Goal: Information Seeking & Learning: Check status

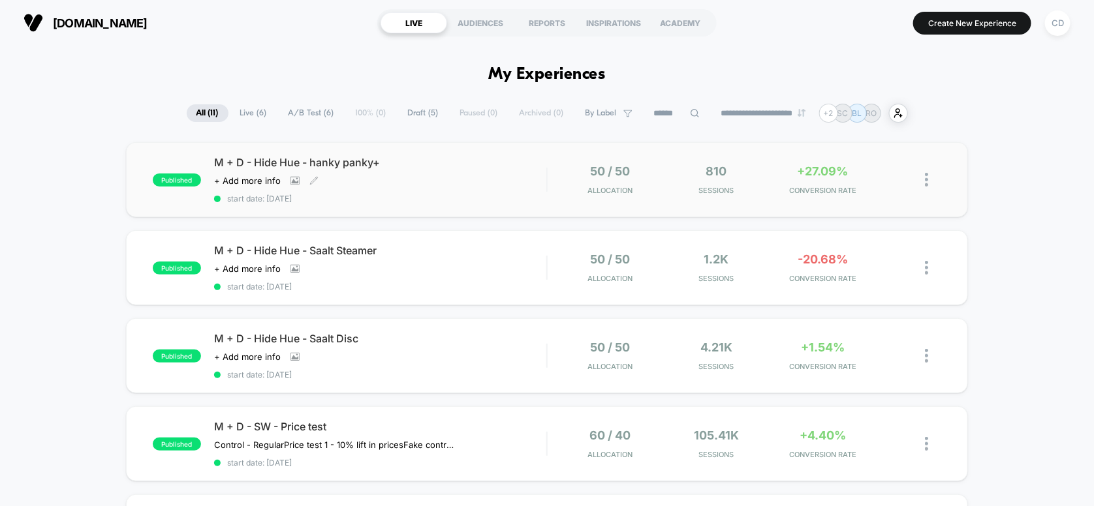
click at [431, 161] on span "M + D - Hide Hue - hanky panky+" at bounding box center [380, 162] width 333 height 13
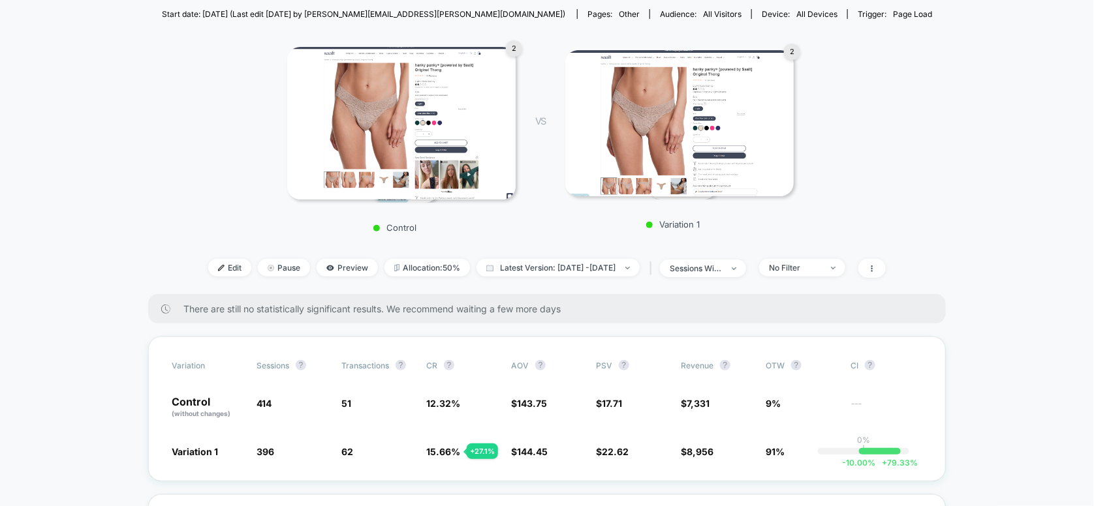
scroll to position [174, 0]
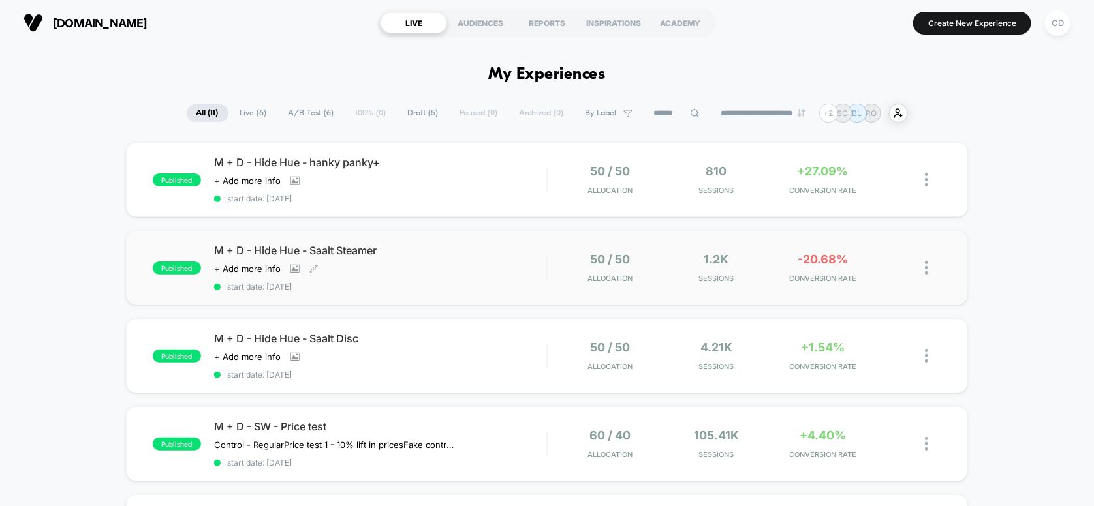
click at [419, 285] on span "start date: [DATE]" at bounding box center [380, 287] width 333 height 10
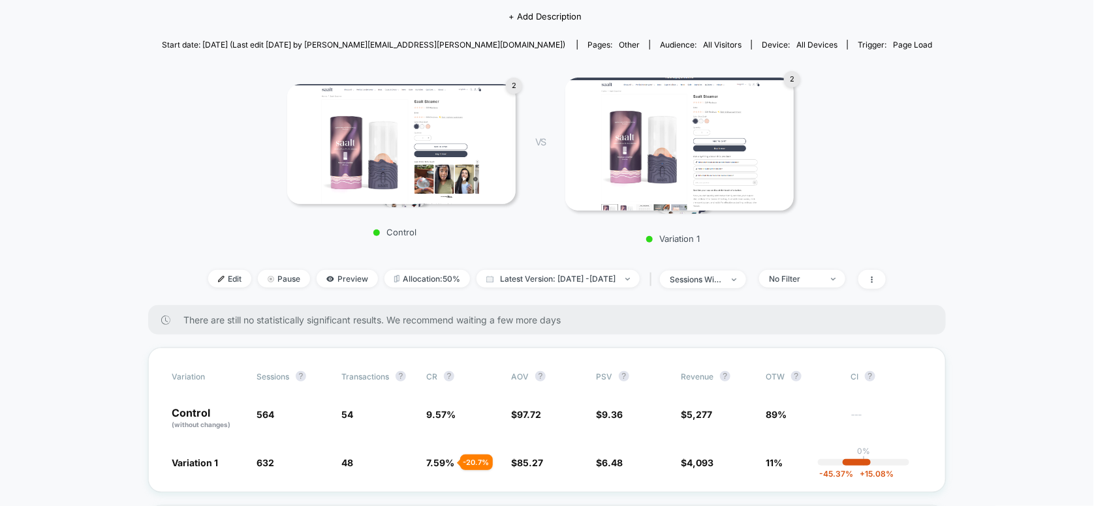
scroll to position [260, 0]
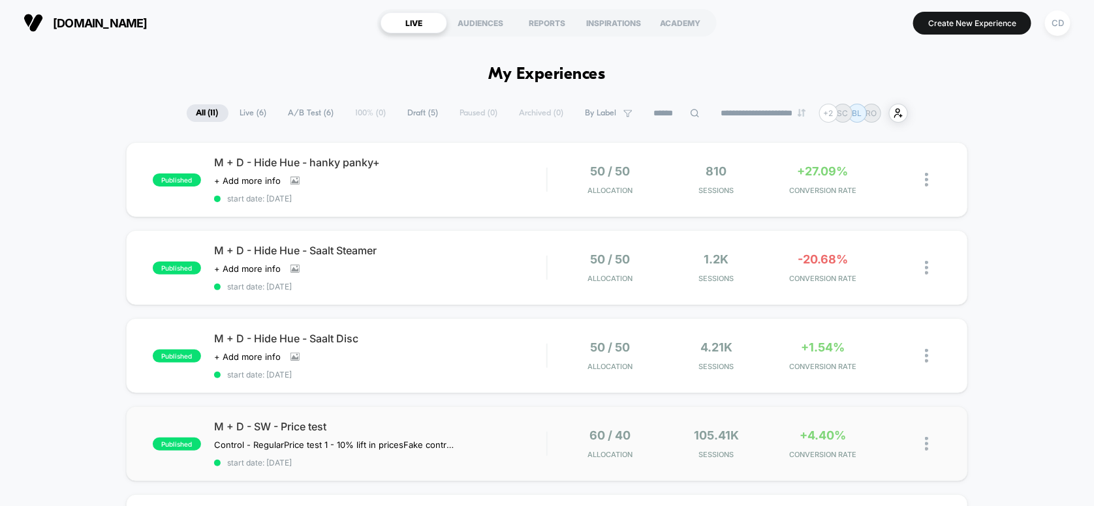
click at [427, 411] on div "published M + D - SW - Price test Control - Regular Price test 1 - 10% lift in …" at bounding box center [547, 444] width 843 height 75
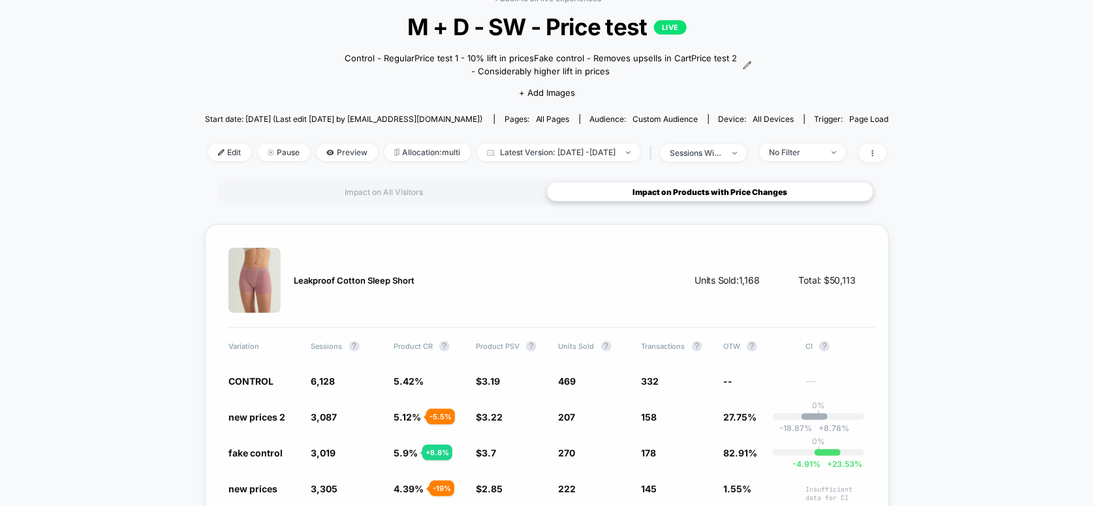
scroll to position [174, 0]
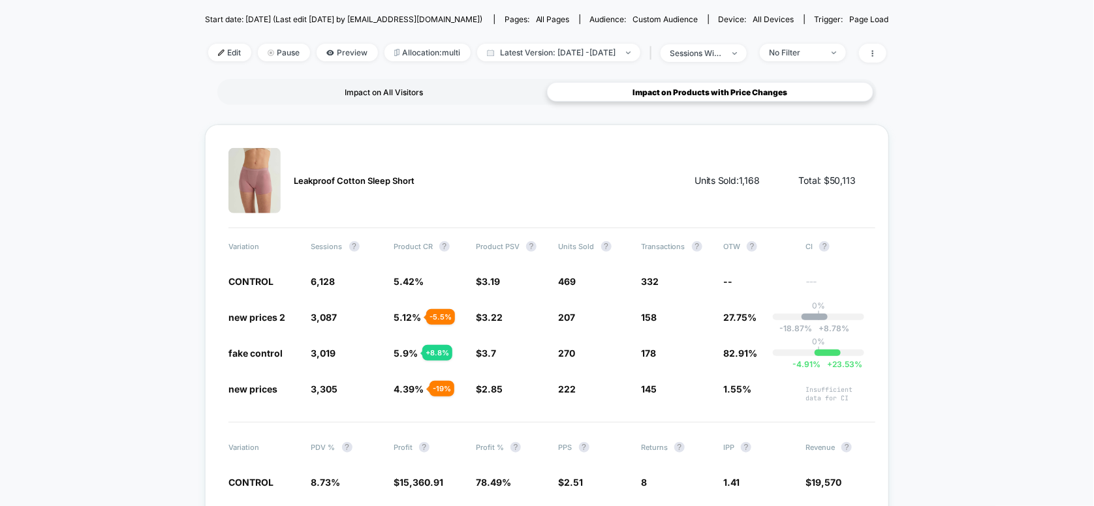
click at [447, 94] on div "Impact on All Visitors" at bounding box center [384, 92] width 326 height 20
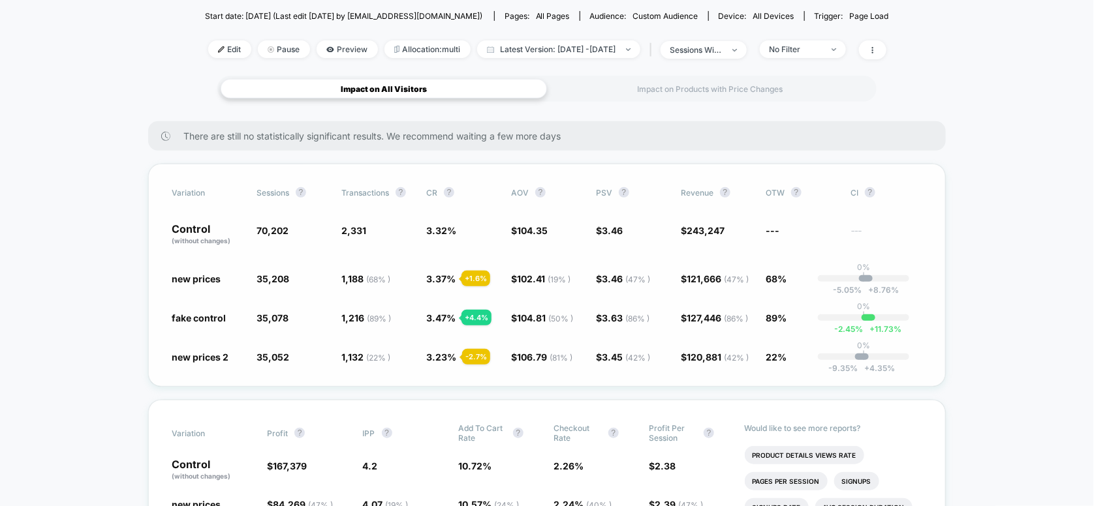
scroll to position [87, 0]
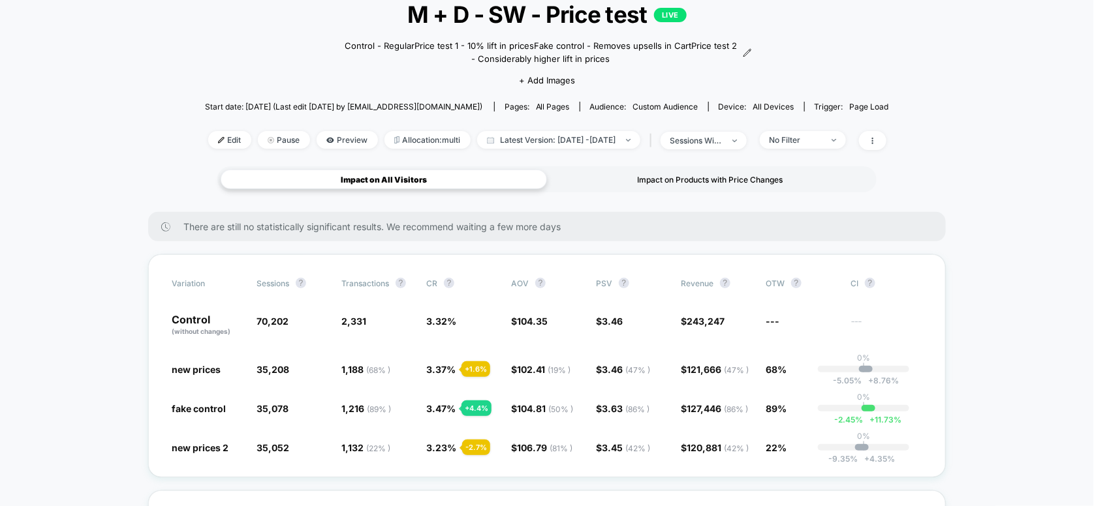
click at [710, 178] on div "Impact on Products with Price Changes" at bounding box center [710, 180] width 326 height 20
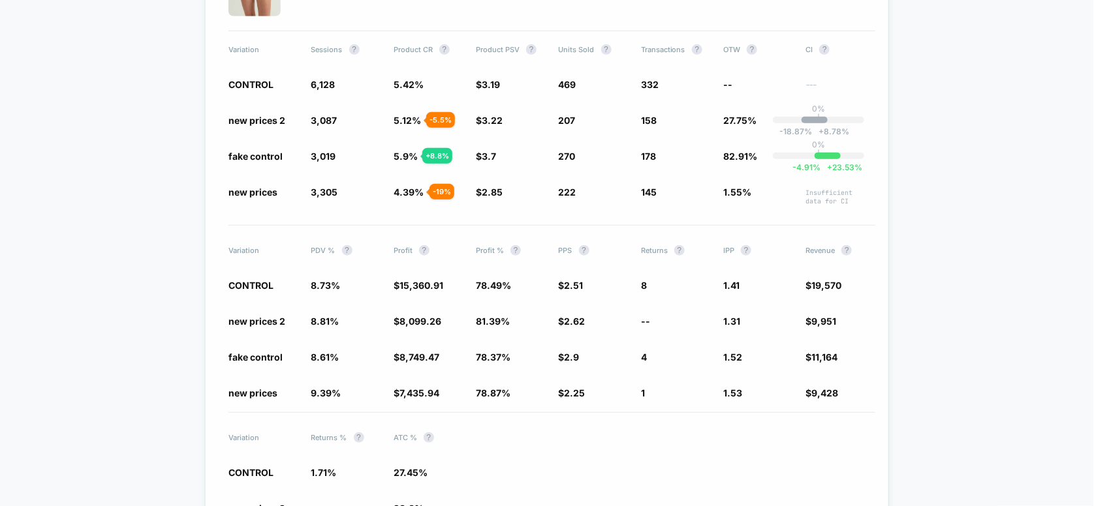
scroll to position [0, 0]
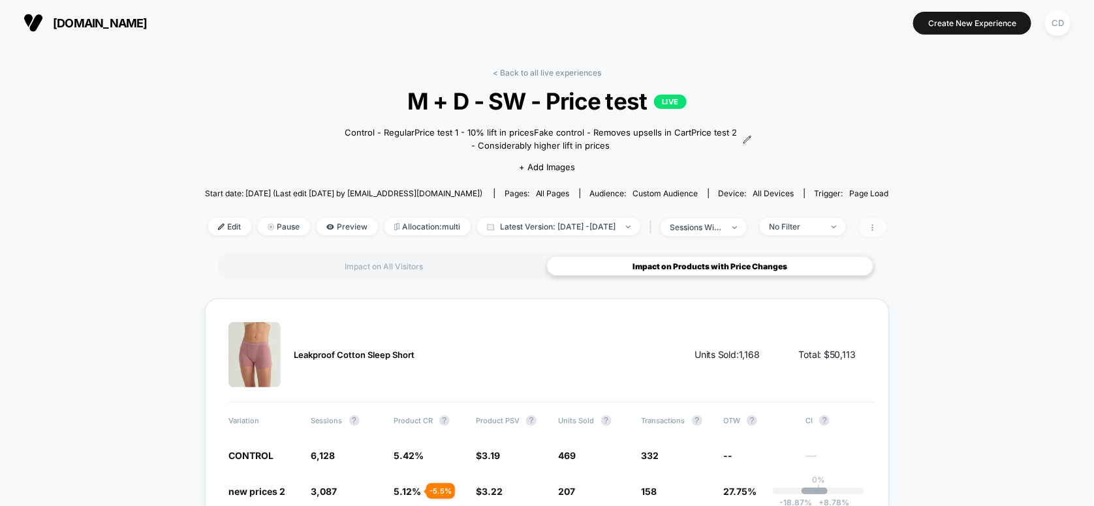
click at [886, 230] on span at bounding box center [872, 227] width 27 height 19
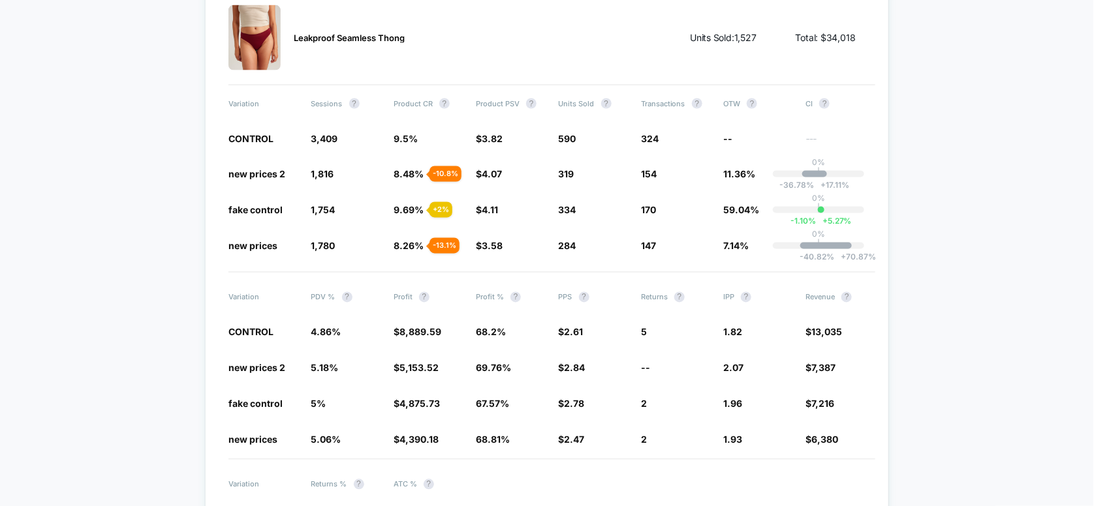
scroll to position [3321, 0]
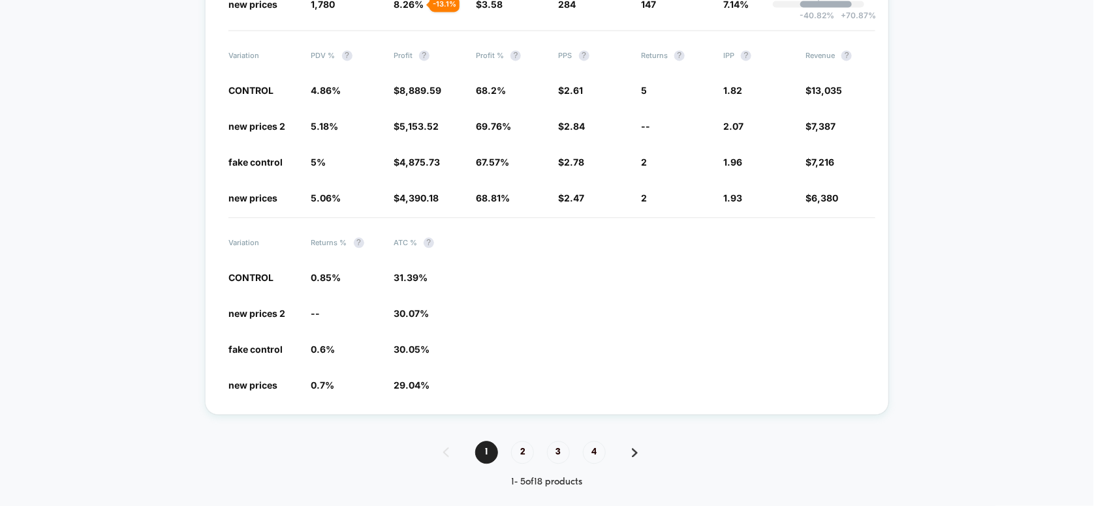
click at [523, 441] on span "2" at bounding box center [522, 452] width 23 height 23
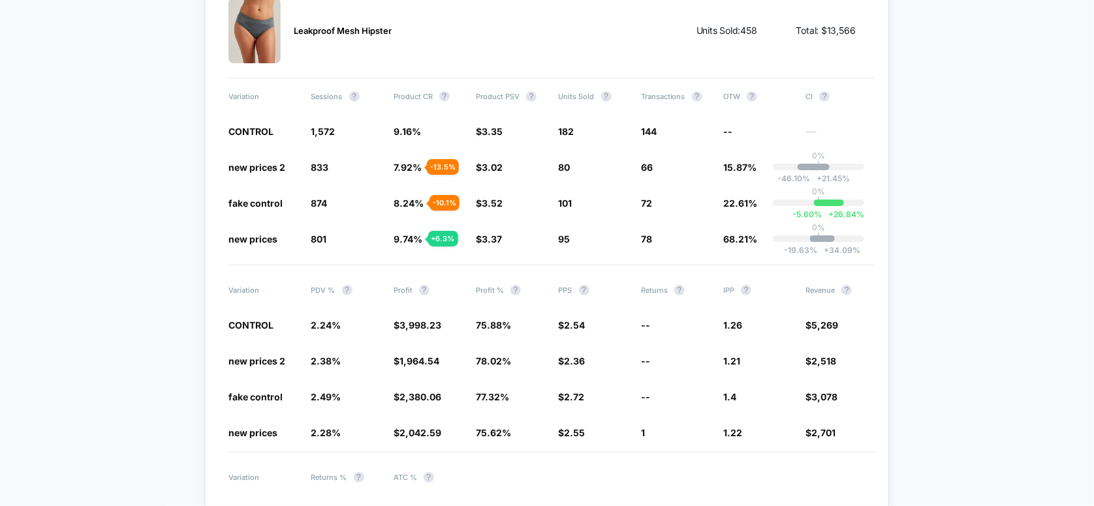
scroll to position [3313, 0]
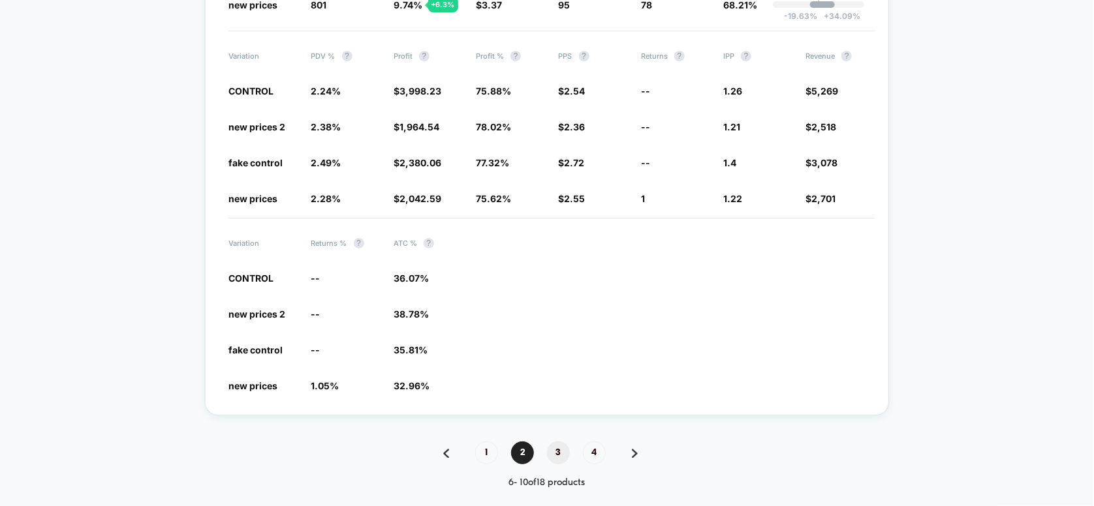
click at [563, 442] on span "3" at bounding box center [558, 453] width 23 height 23
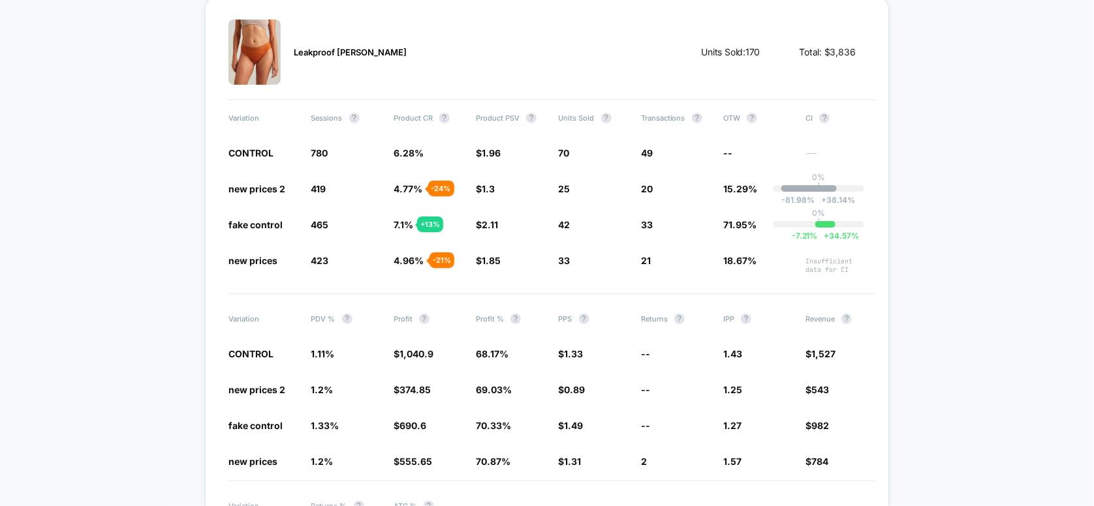
scroll to position [3344, 0]
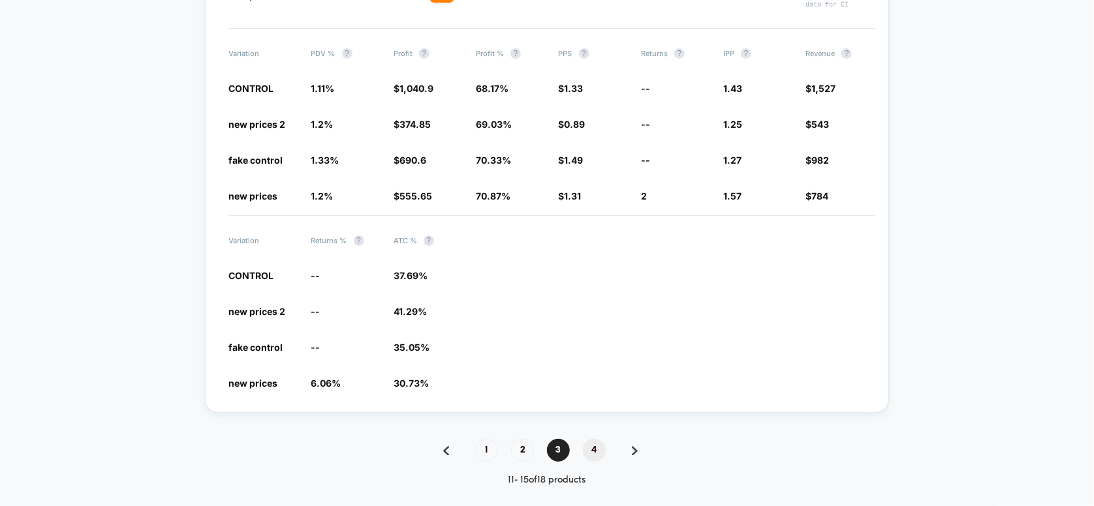
click at [597, 439] on span "4" at bounding box center [594, 450] width 23 height 23
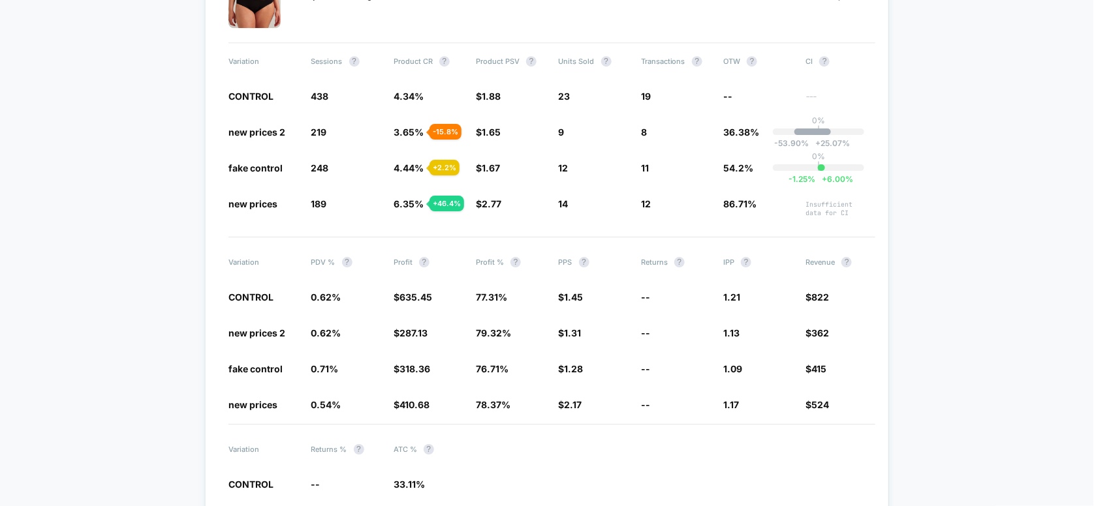
scroll to position [1981, 0]
